Goal: Complete application form

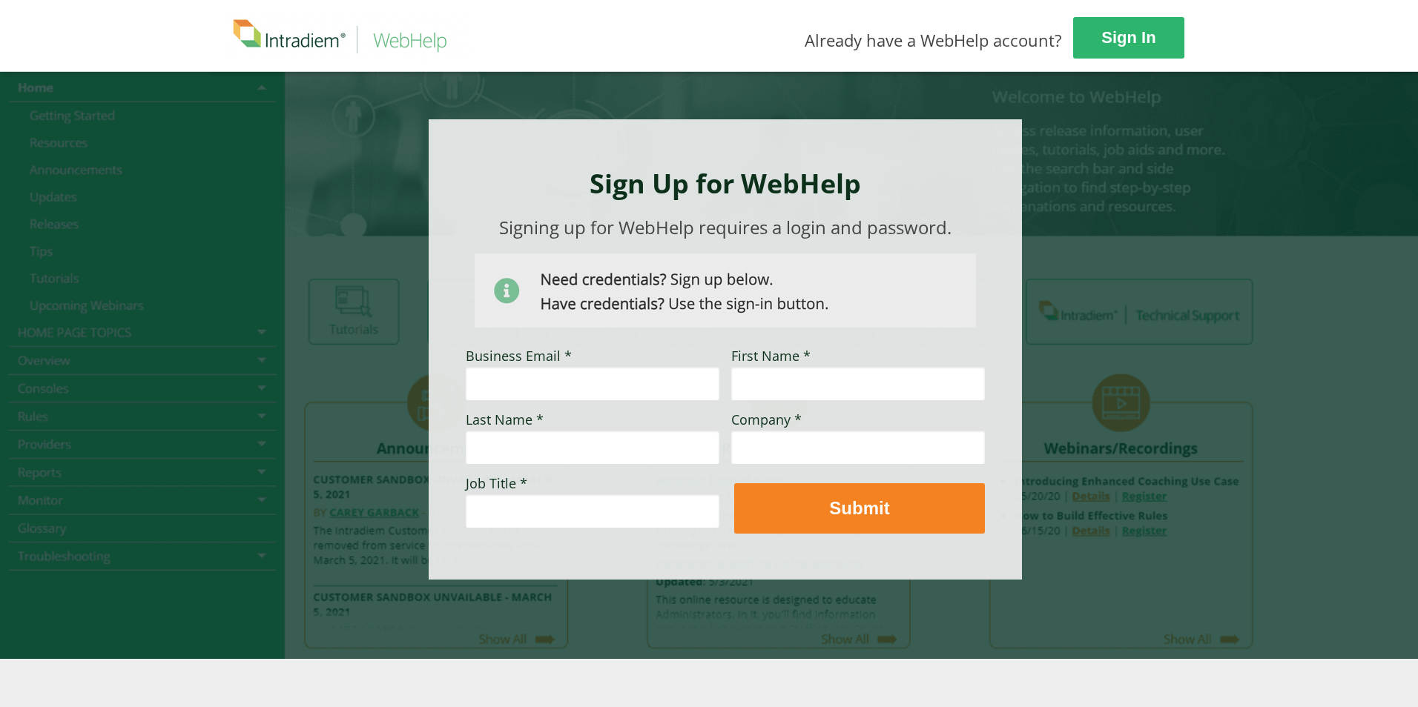
click at [684, 303] on img at bounding box center [725, 291] width 501 height 74
click at [1162, 183] on div at bounding box center [709, 365] width 1000 height 588
click at [1332, 498] on div at bounding box center [709, 365] width 1418 height 588
click at [1140, 45] on strong "Sign In" at bounding box center [1129, 38] width 54 height 19
click at [630, 384] on input "Business Email *" at bounding box center [593, 383] width 254 height 34
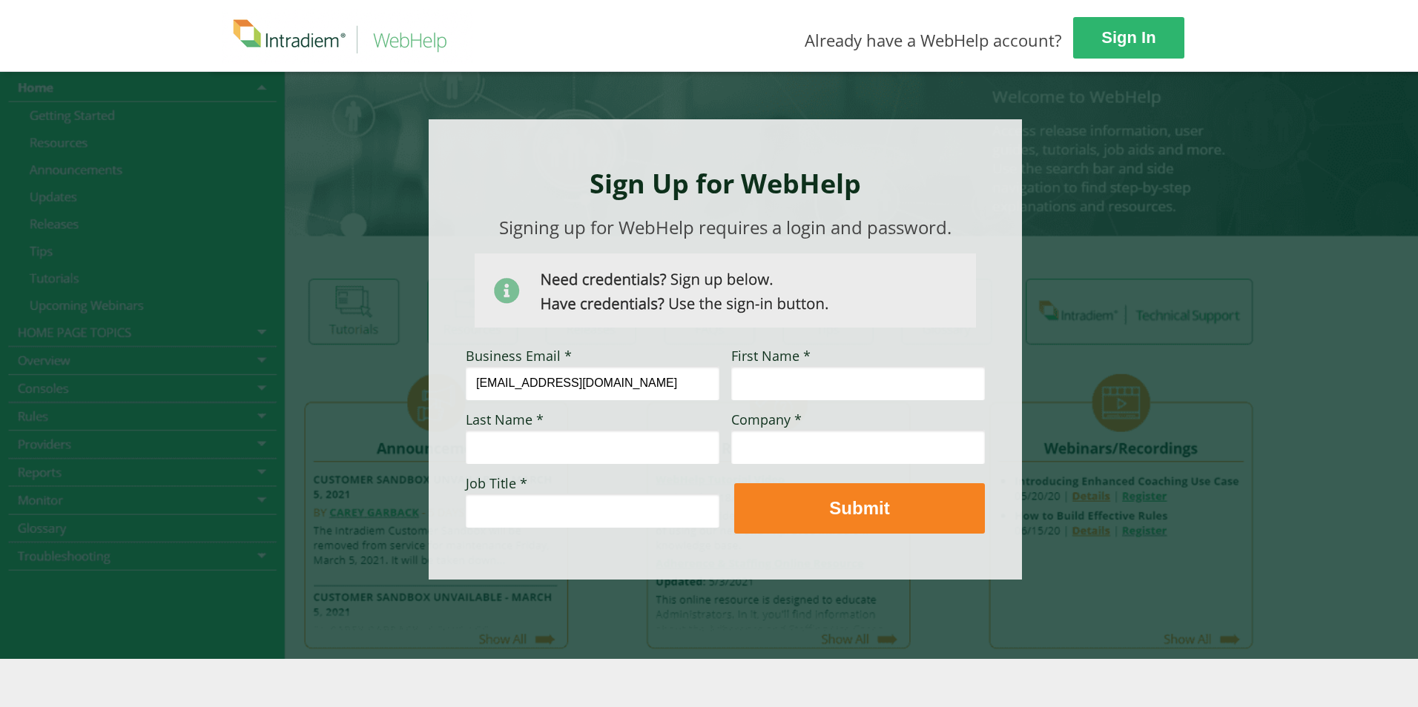
type input "[EMAIL_ADDRESS][DOMAIN_NAME]"
type input "[PERSON_NAME]"
type input "Amica"
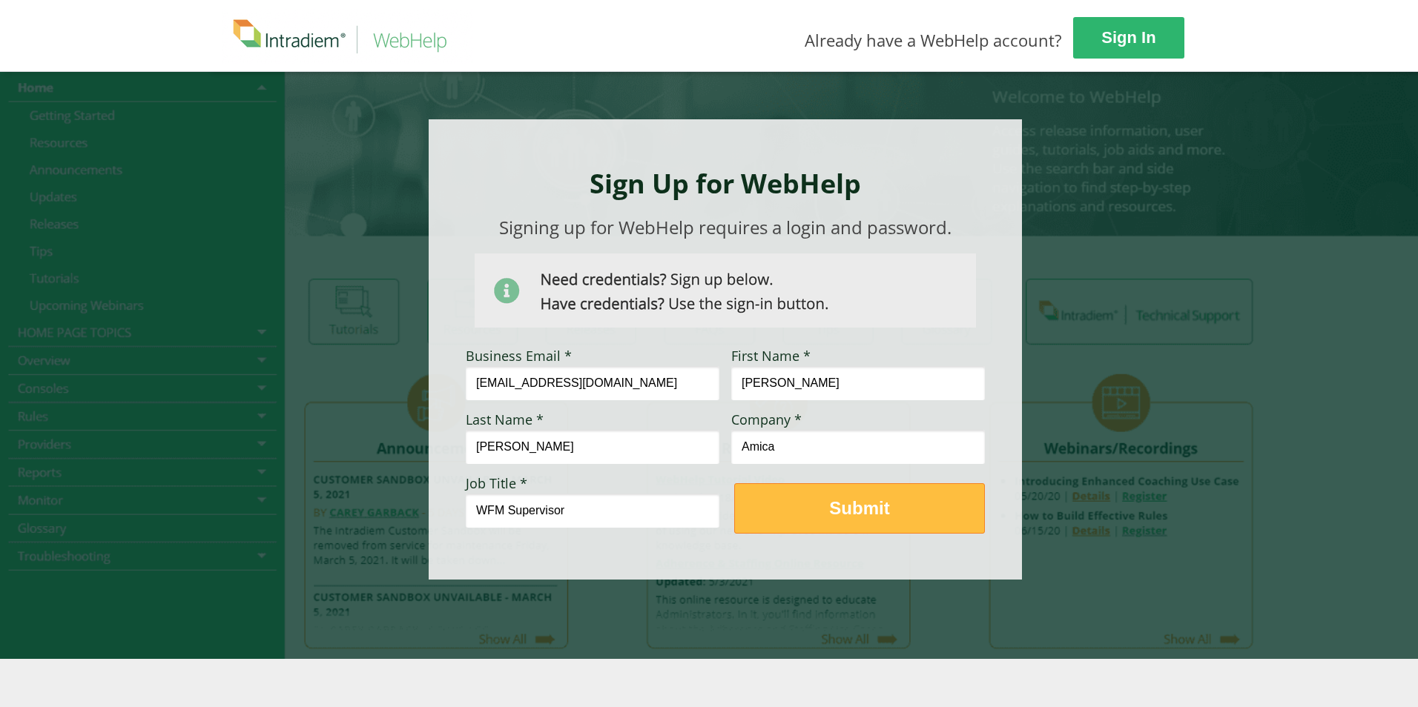
type input "WFM Supervisor"
click at [858, 515] on strong "Submit" at bounding box center [859, 508] width 60 height 20
